Goal: Navigation & Orientation: Find specific page/section

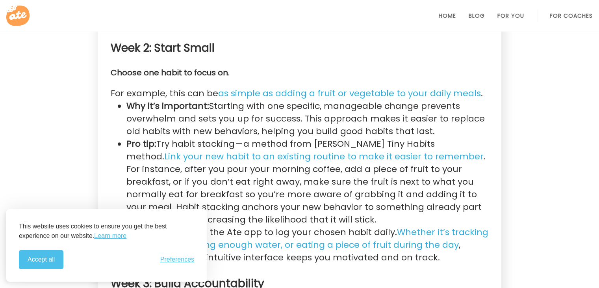
scroll to position [803, 0]
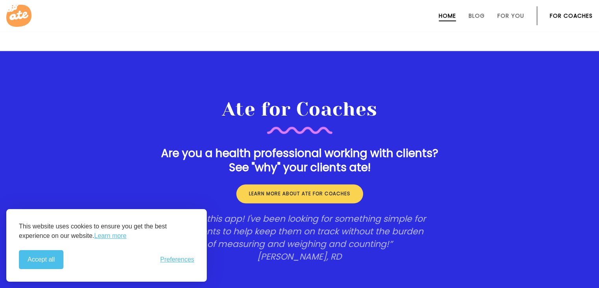
scroll to position [1138, 0]
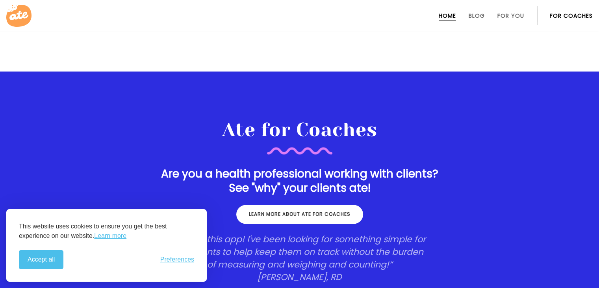
click at [318, 212] on link "Learn more about ate for coaches" at bounding box center [299, 213] width 127 height 19
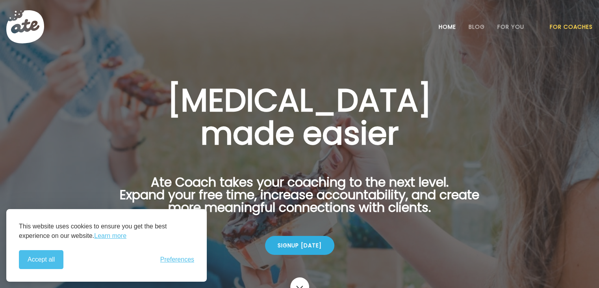
click at [455, 25] on link "Home" at bounding box center [447, 27] width 17 height 6
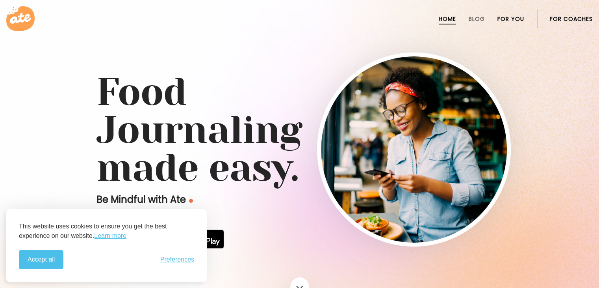
click at [511, 21] on link "For You" at bounding box center [511, 19] width 27 height 6
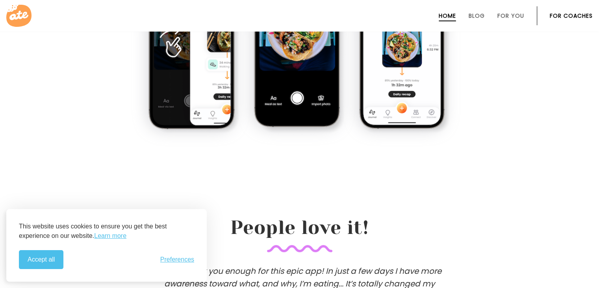
scroll to position [561, 0]
